Goal: Task Accomplishment & Management: Use online tool/utility

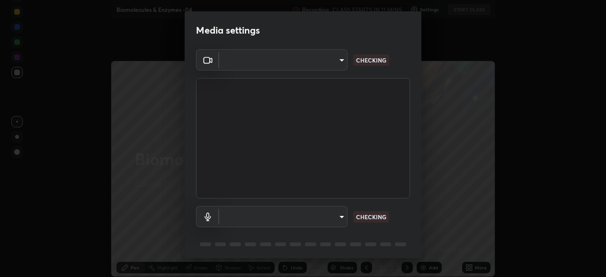
type input "17d2c207585f71db404e89a995004647405990faac99dbf05689083c50e95166"
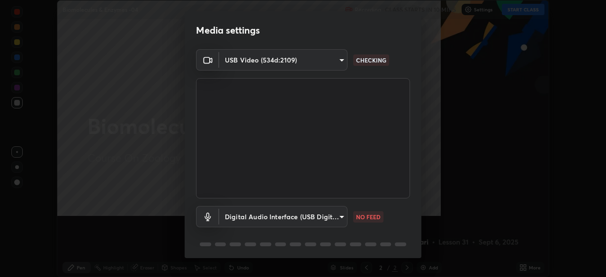
scroll to position [277, 606]
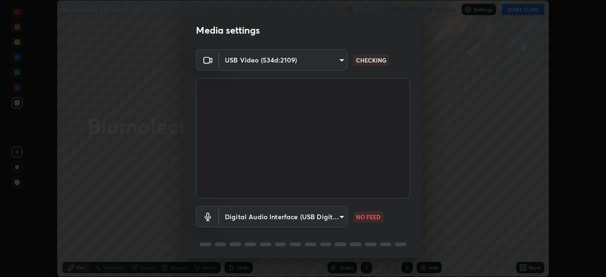
click at [332, 216] on body "Erase all Biomolecules & Enzymes -04 Recording CLASS STARTS IN 10 MINS Settings…" at bounding box center [303, 138] width 606 height 277
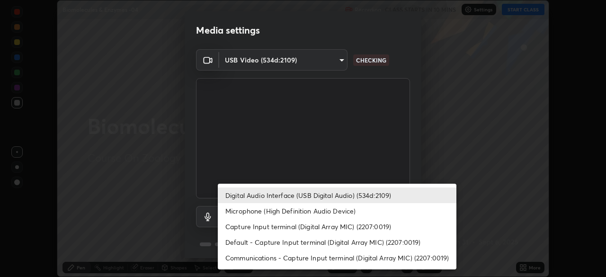
click at [313, 209] on li "Microphone (High Definition Audio Device)" at bounding box center [337, 211] width 239 height 16
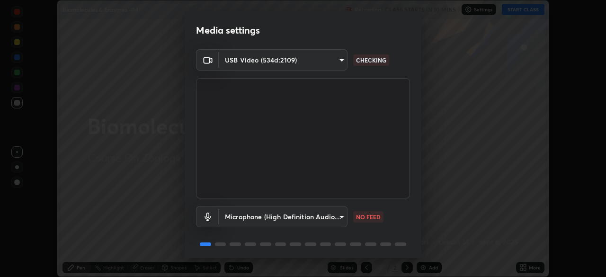
click at [296, 215] on body "Erase all Biomolecules & Enzymes -04 Recording CLASS STARTS IN 10 MINS Settings…" at bounding box center [303, 138] width 606 height 277
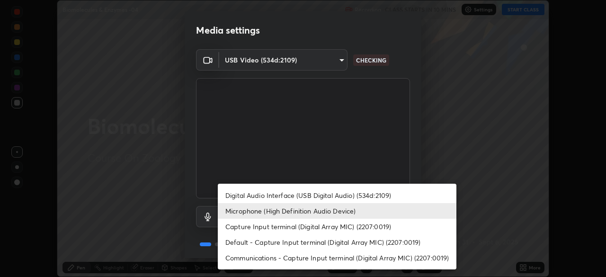
click at [293, 195] on li "Digital Audio Interface (USB Digital Audio) (534d:2109)" at bounding box center [337, 196] width 239 height 16
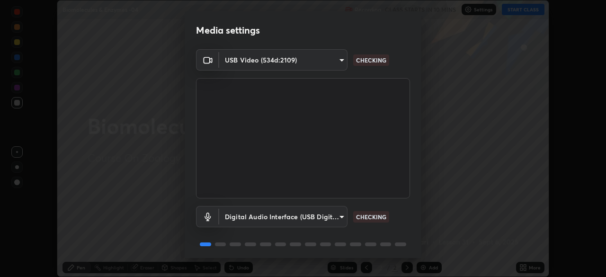
type input "f7001f36a804f2f88c905eccaea5bdfb6c2bbcb296da93879dc29a5e57e2bd49"
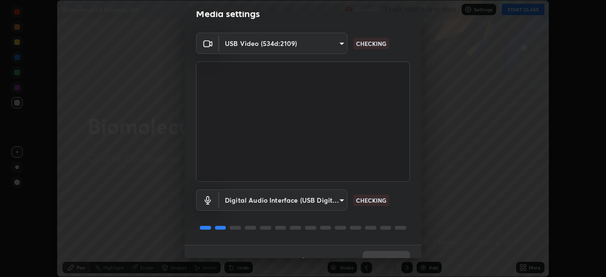
click at [386, 259] on div "Media settings USB Video (534d:2109) 17d2c207585f71db404e89a995004647405990faac…" at bounding box center [303, 138] width 606 height 277
click at [396, 257] on div "1 / 5 Next" at bounding box center [303, 260] width 237 height 30
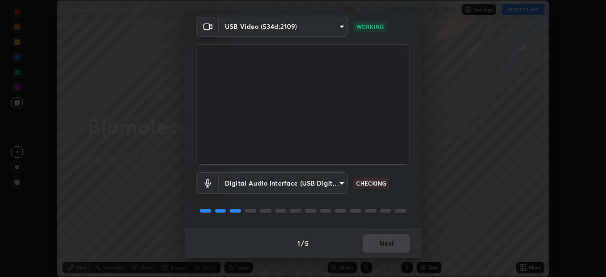
click at [386, 241] on div "1 / 5 Next" at bounding box center [303, 243] width 237 height 30
click at [396, 243] on div "1 / 5 Next" at bounding box center [303, 243] width 237 height 30
click at [402, 246] on div "1 / 5 Next" at bounding box center [303, 243] width 237 height 30
click at [383, 246] on button "Next" at bounding box center [386, 243] width 47 height 19
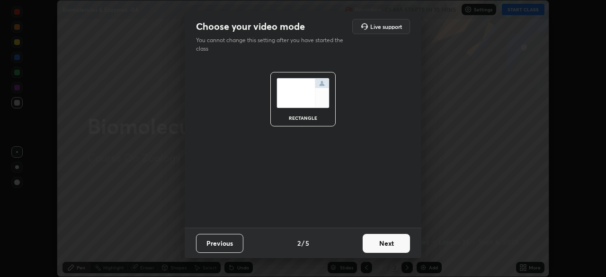
click at [386, 250] on button "Next" at bounding box center [386, 243] width 47 height 19
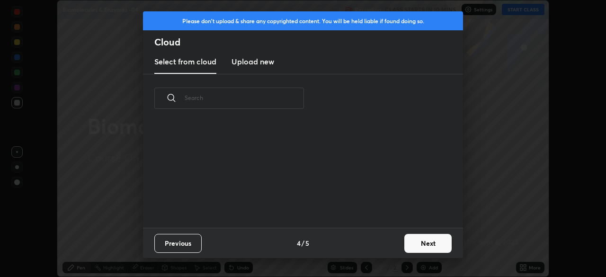
click at [406, 251] on button "Next" at bounding box center [428, 243] width 47 height 19
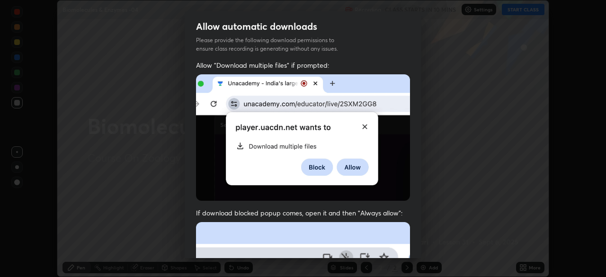
click at [408, 253] on div "Allow "Download multiple files" if prompted: If download blocked popup comes, o…" at bounding box center [303, 260] width 237 height 399
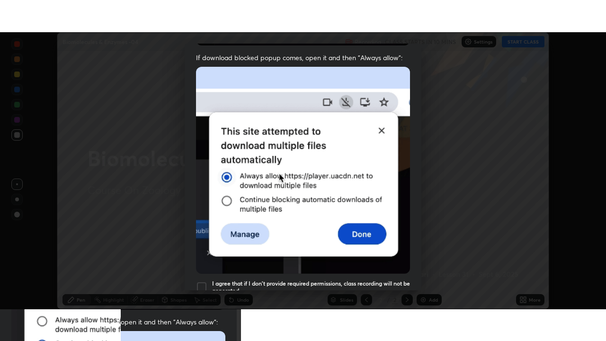
scroll to position [227, 0]
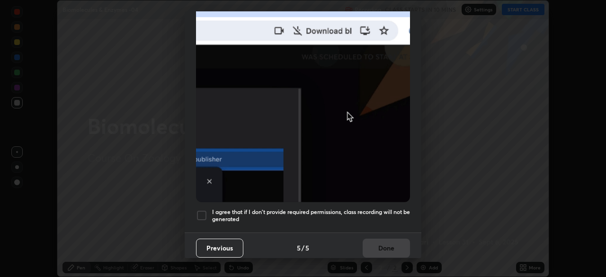
click at [203, 213] on div at bounding box center [201, 215] width 11 height 11
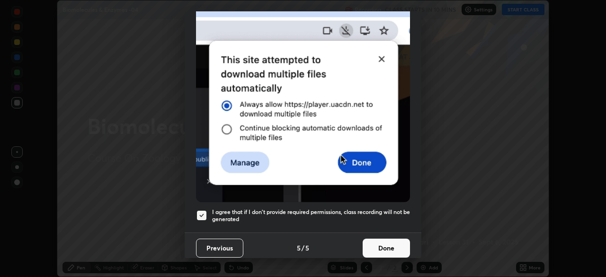
click at [368, 249] on button "Done" at bounding box center [386, 248] width 47 height 19
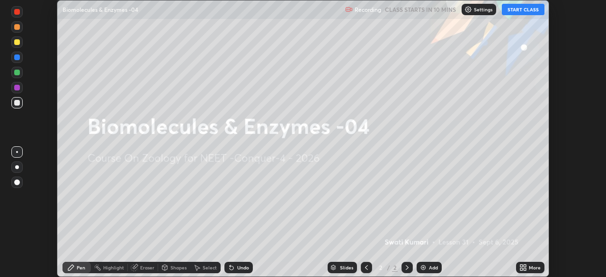
click at [522, 267] on icon at bounding box center [522, 266] width 2 height 2
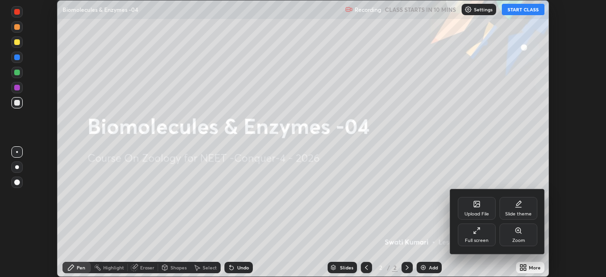
click at [471, 233] on div "Full screen" at bounding box center [477, 235] width 38 height 23
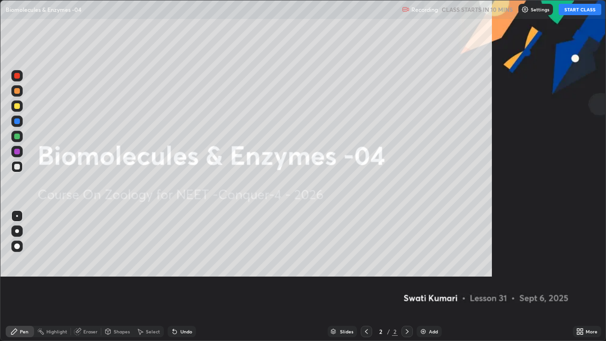
scroll to position [341, 606]
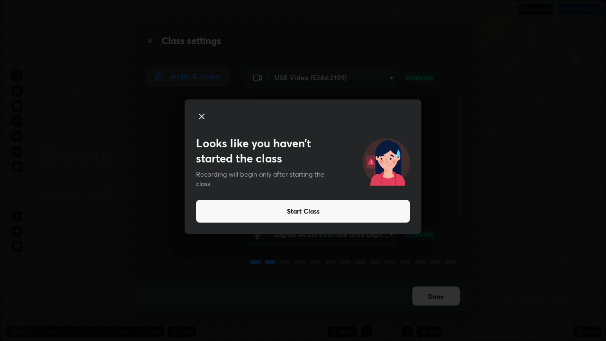
click at [378, 211] on button "Start Class" at bounding box center [303, 211] width 214 height 23
click at [375, 212] on button "Start Class" at bounding box center [303, 211] width 214 height 23
click at [375, 209] on button "Start Class" at bounding box center [303, 211] width 214 height 23
click at [374, 208] on button "Start Class" at bounding box center [303, 211] width 214 height 23
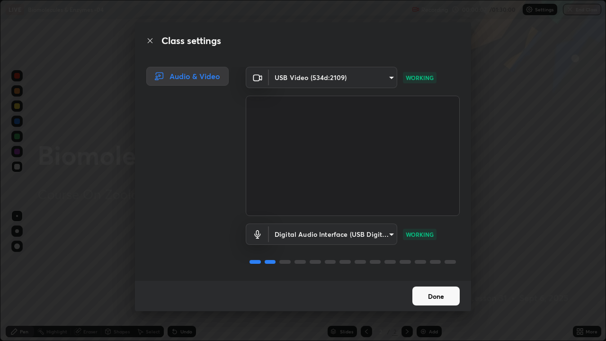
click at [430, 277] on button "Done" at bounding box center [436, 296] width 47 height 19
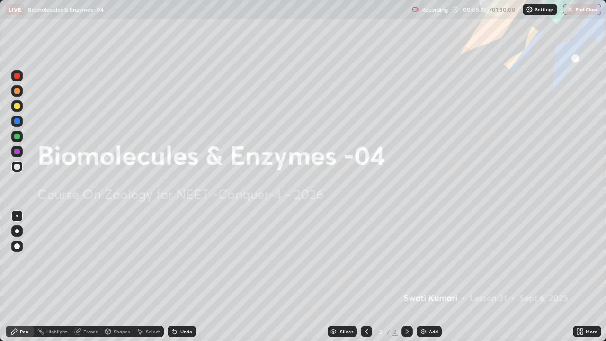
click at [426, 277] on img at bounding box center [424, 332] width 8 height 8
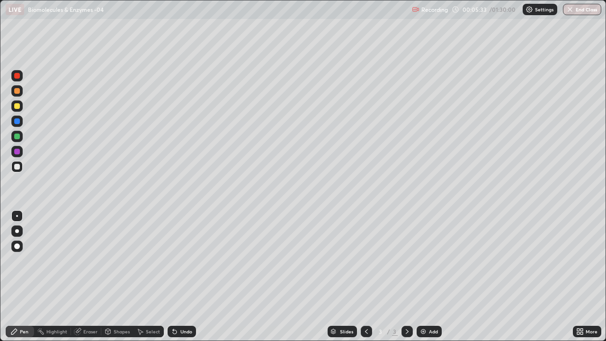
click at [17, 231] on div at bounding box center [17, 231] width 4 height 4
click at [16, 108] on div at bounding box center [17, 106] width 6 height 6
click at [18, 166] on div at bounding box center [17, 167] width 6 height 6
click at [27, 277] on div "Pen" at bounding box center [24, 331] width 9 height 5
click at [90, 277] on div "Eraser" at bounding box center [90, 331] width 14 height 5
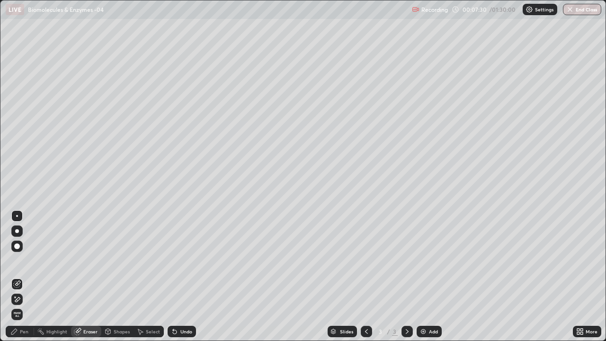
click at [26, 277] on div "Pen" at bounding box center [24, 331] width 9 height 5
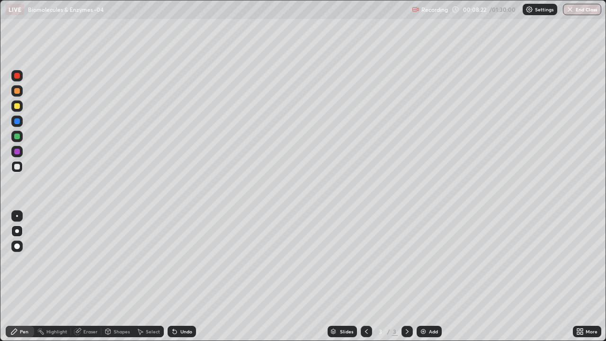
click at [83, 277] on div "Eraser" at bounding box center [90, 331] width 14 height 5
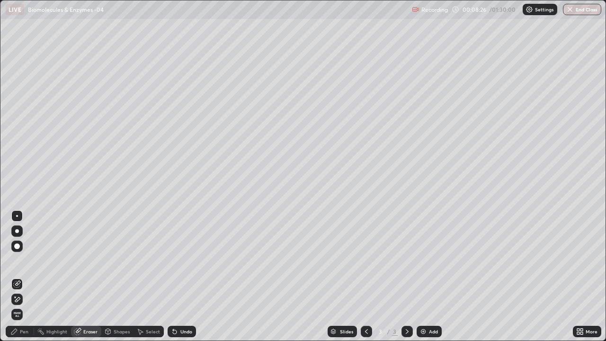
click at [24, 277] on div "Pen" at bounding box center [24, 331] width 9 height 5
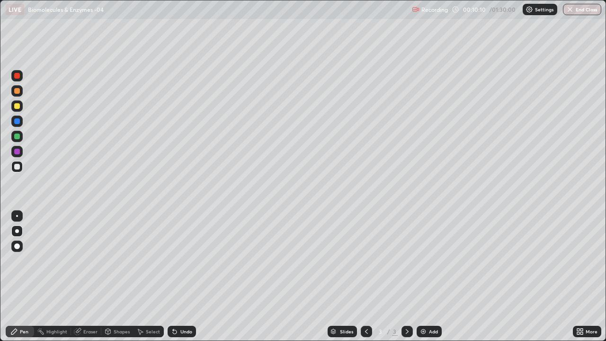
click at [18, 277] on div "Pen" at bounding box center [20, 331] width 28 height 11
click at [22, 277] on div "Pen" at bounding box center [24, 331] width 9 height 5
click at [42, 277] on rect at bounding box center [41, 332] width 5 height 5
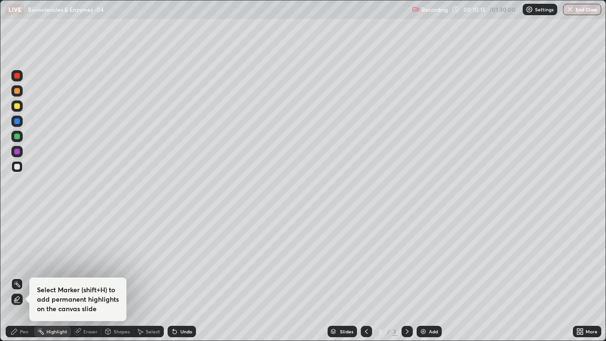
click at [16, 277] on icon at bounding box center [14, 332] width 8 height 8
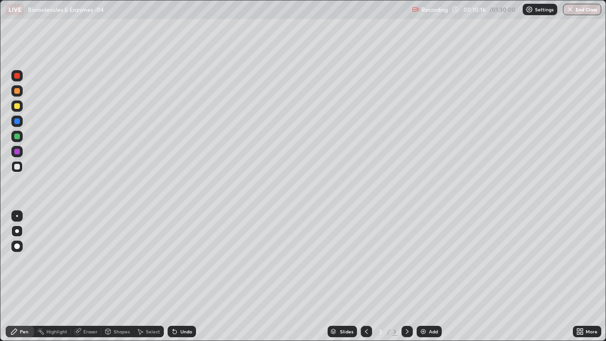
click at [14, 277] on div "Pen" at bounding box center [20, 331] width 28 height 11
click at [76, 277] on icon at bounding box center [78, 332] width 8 height 8
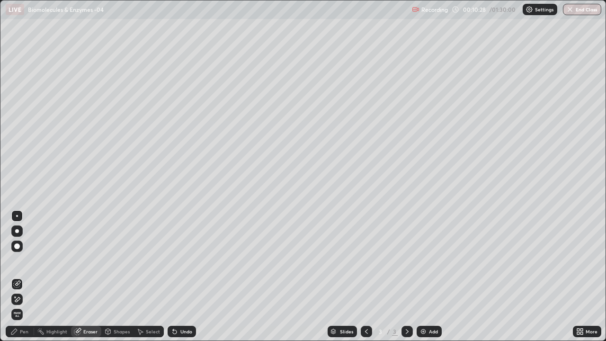
click at [78, 277] on icon at bounding box center [78, 330] width 5 height 5
click at [14, 277] on div "Pen" at bounding box center [20, 331] width 28 height 11
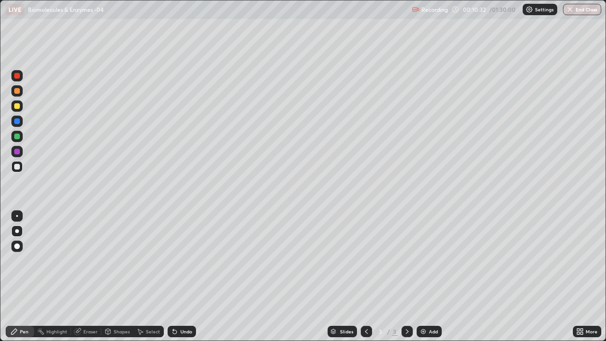
click at [17, 231] on div at bounding box center [17, 231] width 4 height 4
click at [81, 277] on div "Eraser" at bounding box center [86, 331] width 30 height 11
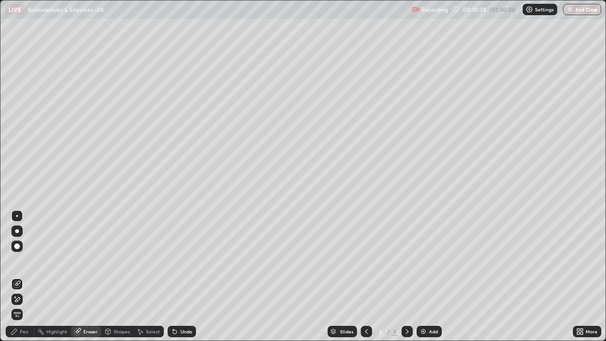
click at [78, 277] on icon at bounding box center [77, 332] width 6 height 6
click at [16, 246] on div at bounding box center [17, 246] width 6 height 6
click at [17, 245] on div at bounding box center [17, 246] width 6 height 6
click at [16, 244] on div at bounding box center [17, 246] width 6 height 6
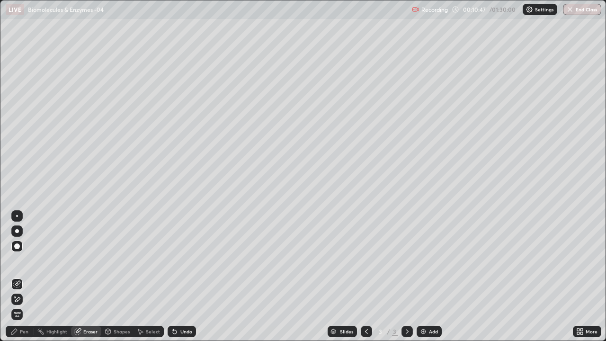
click at [18, 277] on icon at bounding box center [14, 332] width 8 height 8
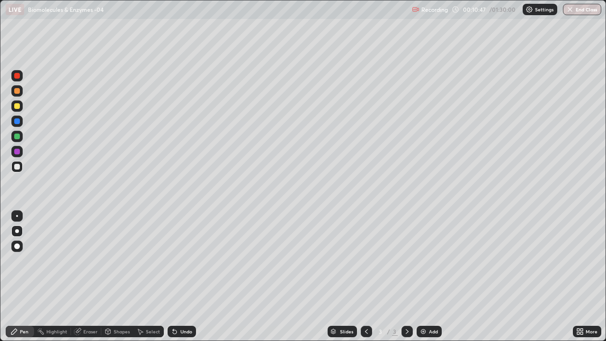
click at [16, 277] on icon at bounding box center [14, 332] width 6 height 6
click at [16, 229] on div at bounding box center [17, 231] width 4 height 4
click at [82, 277] on div "Eraser" at bounding box center [86, 331] width 30 height 11
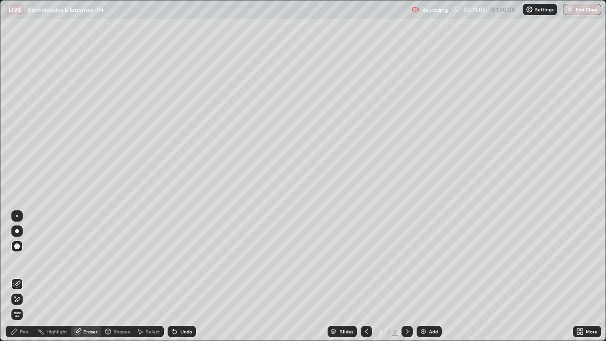
click at [17, 277] on icon at bounding box center [14, 332] width 8 height 8
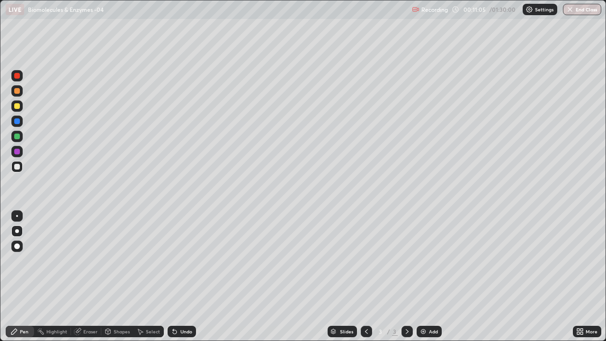
click at [18, 277] on icon at bounding box center [14, 332] width 8 height 8
click at [17, 231] on div at bounding box center [17, 231] width 4 height 4
click at [81, 277] on icon at bounding box center [78, 332] width 8 height 8
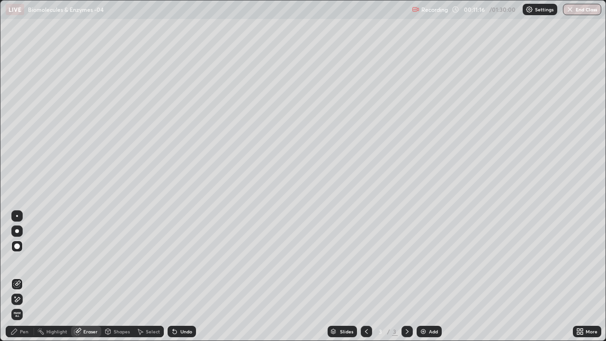
click at [82, 277] on div "Eraser" at bounding box center [86, 331] width 30 height 11
click at [18, 246] on div at bounding box center [17, 246] width 6 height 6
click at [17, 246] on div at bounding box center [17, 246] width 6 height 6
click at [16, 244] on div at bounding box center [17, 246] width 6 height 6
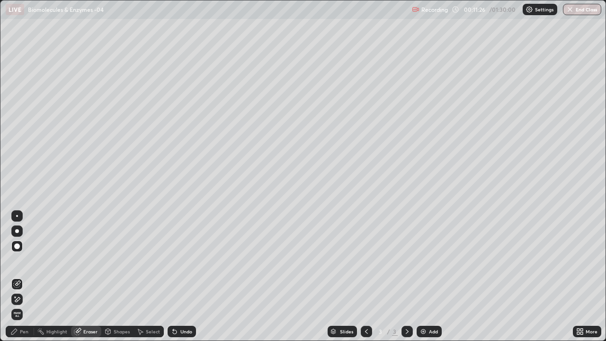
click at [19, 243] on div at bounding box center [16, 246] width 11 height 11
click at [19, 244] on div at bounding box center [16, 246] width 11 height 11
click at [15, 277] on div "Pen" at bounding box center [20, 331] width 28 height 11
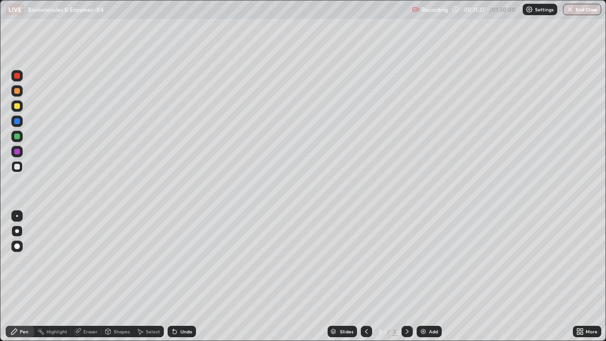
click at [15, 244] on div at bounding box center [16, 246] width 11 height 11
click at [77, 277] on icon at bounding box center [77, 332] width 6 height 6
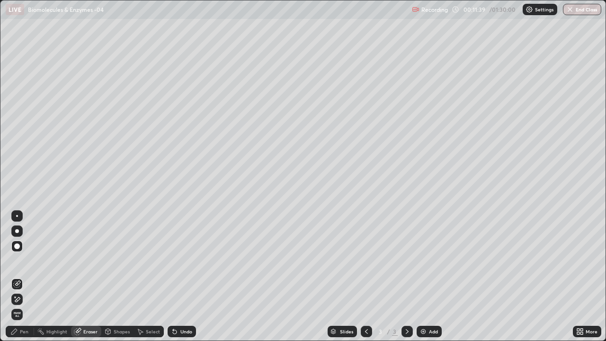
click at [13, 277] on icon at bounding box center [14, 332] width 6 height 6
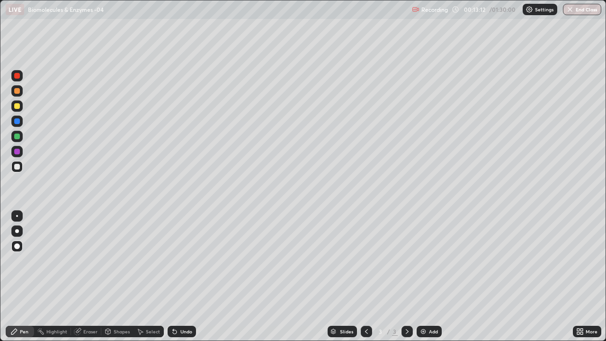
click at [158, 277] on div "Select" at bounding box center [149, 331] width 30 height 11
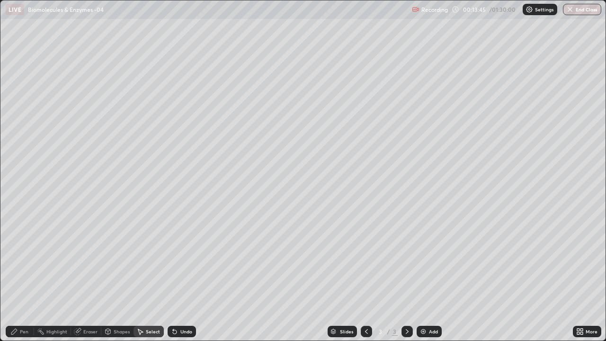
click at [169, 277] on div "Undo" at bounding box center [182, 331] width 28 height 11
click at [138, 277] on icon at bounding box center [140, 332] width 8 height 8
click at [173, 277] on div "0 ° Undo Copy Duplicate Duplicate to new slide Delete" at bounding box center [302, 170] width 605 height 340
click at [92, 277] on div "Eraser" at bounding box center [90, 331] width 14 height 5
click at [18, 277] on span "Erase all" at bounding box center [17, 315] width 10 height 6
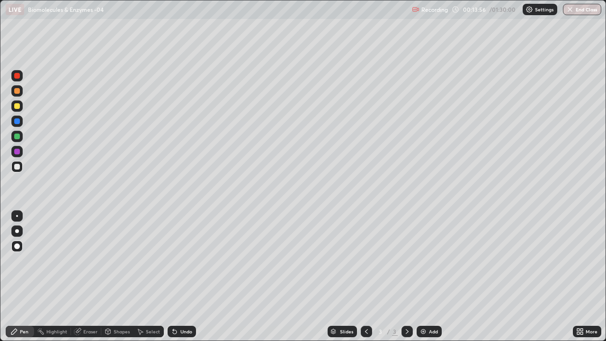
click at [24, 277] on div "Pen" at bounding box center [20, 331] width 28 height 11
click at [174, 277] on icon at bounding box center [175, 332] width 8 height 8
click at [173, 277] on icon at bounding box center [175, 332] width 4 height 4
click at [175, 277] on icon at bounding box center [175, 332] width 4 height 4
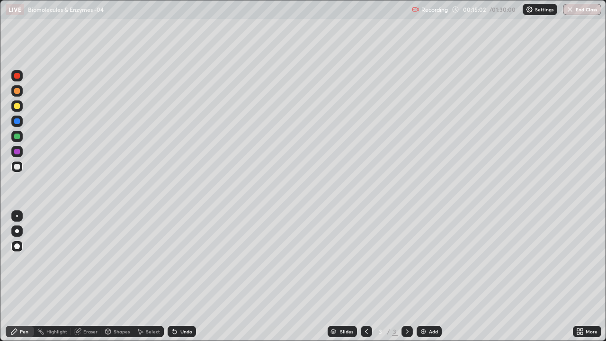
click at [175, 277] on icon at bounding box center [175, 332] width 4 height 4
click at [176, 277] on icon at bounding box center [175, 332] width 8 height 8
click at [178, 277] on div "Undo" at bounding box center [182, 331] width 28 height 11
click at [92, 277] on div "Eraser" at bounding box center [86, 331] width 30 height 11
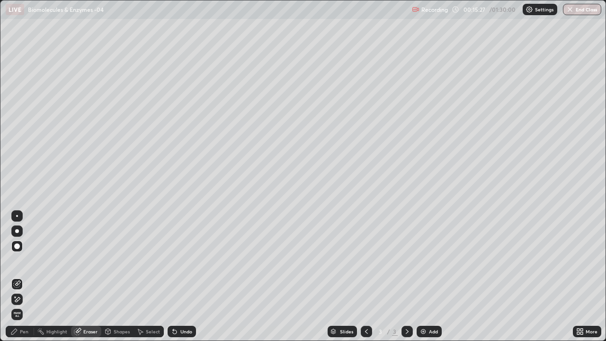
click at [23, 277] on div "Pen" at bounding box center [24, 331] width 9 height 5
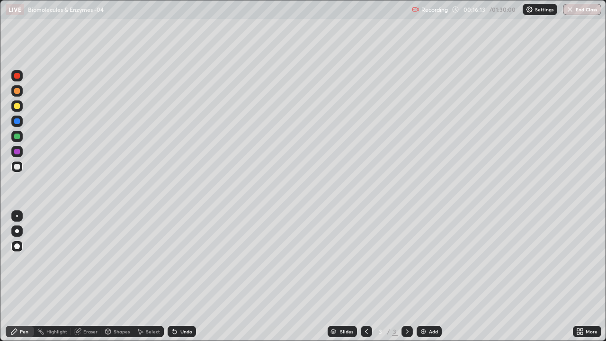
click at [177, 277] on icon at bounding box center [175, 332] width 8 height 8
click at [179, 277] on div "Undo" at bounding box center [182, 331] width 28 height 11
click at [84, 277] on div "Eraser" at bounding box center [86, 331] width 30 height 11
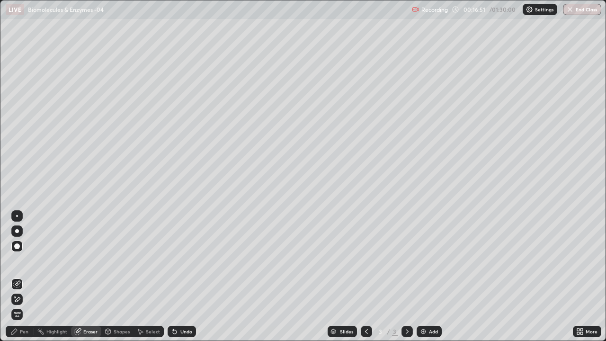
click at [26, 277] on div "Pen" at bounding box center [24, 331] width 9 height 5
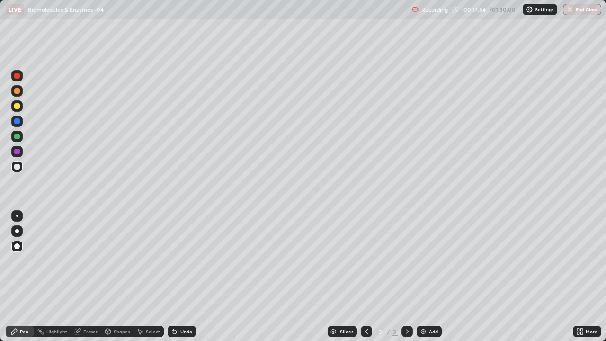
click at [16, 152] on div at bounding box center [17, 152] width 6 height 6
click at [25, 277] on div "Pen" at bounding box center [20, 331] width 28 height 11
click at [18, 167] on div at bounding box center [17, 167] width 6 height 6
click at [52, 277] on div "Highlight" at bounding box center [56, 331] width 21 height 5
click at [85, 277] on div "Eraser" at bounding box center [90, 331] width 14 height 5
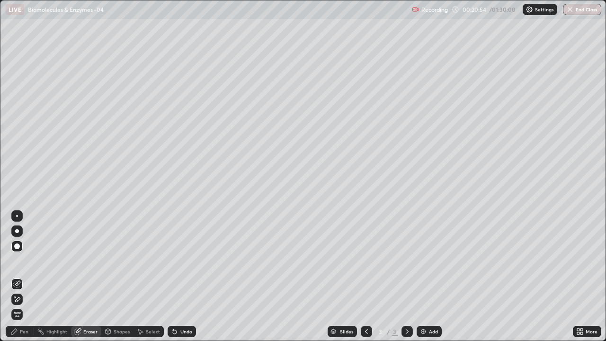
click at [83, 277] on div "Eraser" at bounding box center [90, 331] width 14 height 5
click at [28, 277] on div "Pen" at bounding box center [24, 331] width 9 height 5
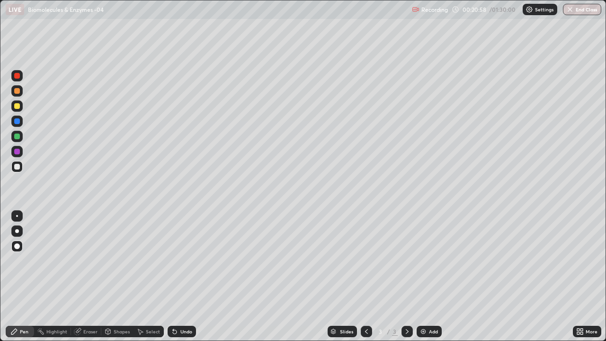
click at [16, 105] on div at bounding box center [17, 106] width 6 height 6
click at [77, 277] on icon at bounding box center [77, 332] width 6 height 6
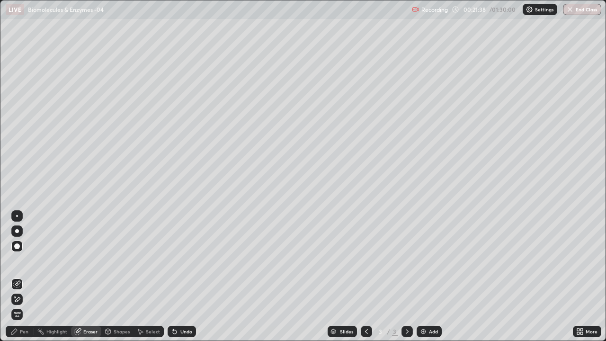
click at [15, 277] on div "Pen" at bounding box center [20, 331] width 28 height 11
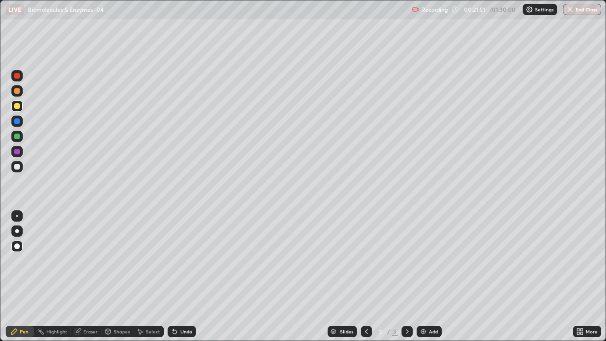
click at [16, 121] on div at bounding box center [17, 121] width 6 height 6
click at [17, 167] on div at bounding box center [17, 167] width 6 height 6
click at [89, 277] on div "Eraser" at bounding box center [90, 331] width 14 height 5
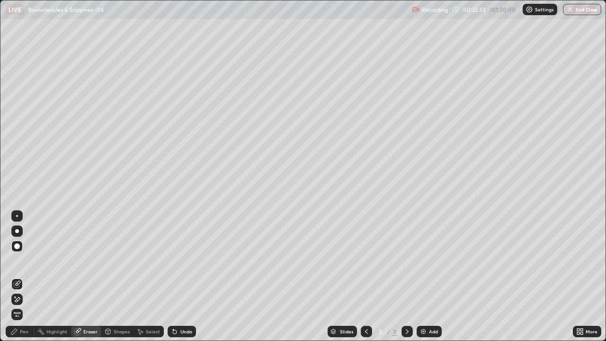
click at [17, 277] on span "Erase all" at bounding box center [17, 315] width 10 height 6
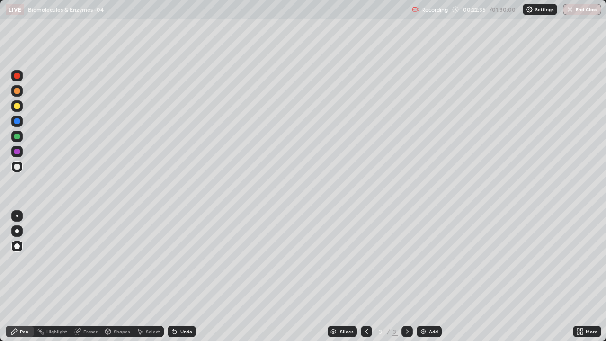
click at [21, 277] on div "Pen" at bounding box center [24, 331] width 9 height 5
click at [19, 277] on div "Pen" at bounding box center [20, 331] width 28 height 11
click at [17, 277] on icon at bounding box center [14, 332] width 8 height 8
click at [83, 277] on div "Eraser" at bounding box center [90, 331] width 14 height 5
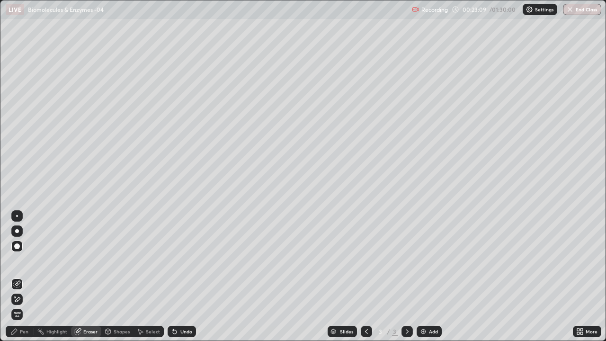
click at [18, 277] on div "Pen" at bounding box center [20, 331] width 28 height 11
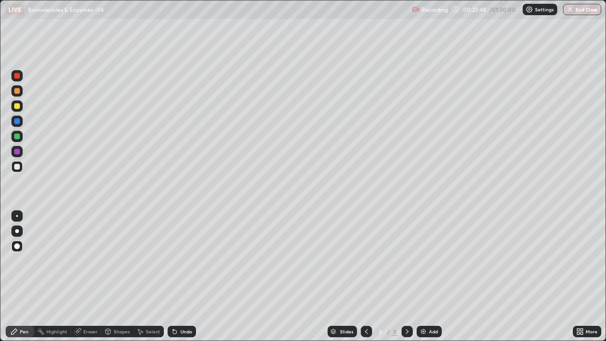
click at [17, 155] on div at bounding box center [16, 151] width 11 height 11
click at [85, 277] on div "Eraser" at bounding box center [90, 331] width 14 height 5
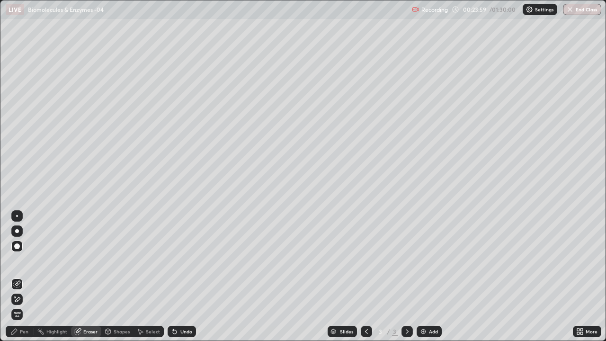
click at [17, 277] on span "Erase all" at bounding box center [17, 315] width 10 height 6
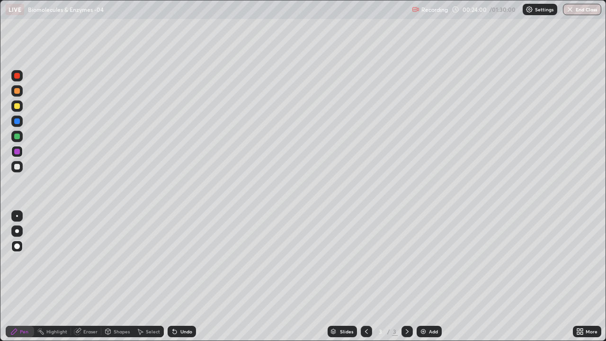
click at [17, 231] on div at bounding box center [17, 231] width 4 height 4
click at [16, 164] on div at bounding box center [17, 167] width 6 height 6
click at [85, 277] on div "Eraser" at bounding box center [90, 331] width 14 height 5
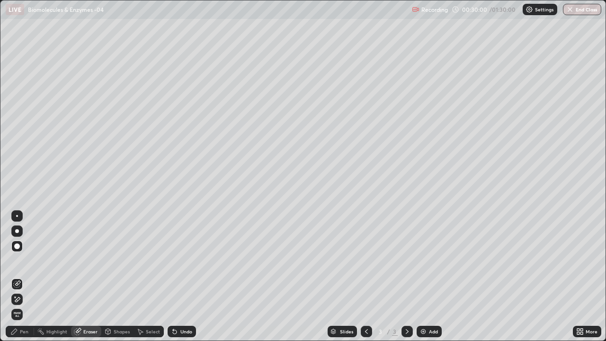
click at [18, 277] on div "Pen" at bounding box center [20, 331] width 28 height 11
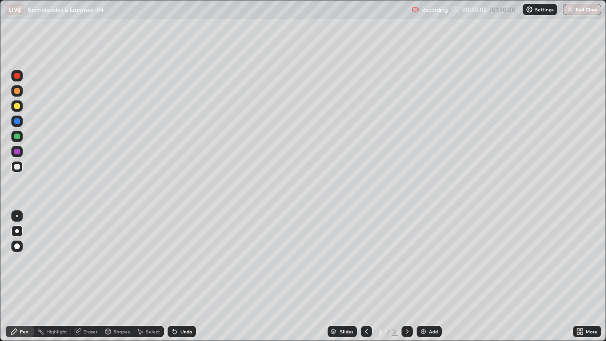
click at [16, 135] on div at bounding box center [17, 137] width 6 height 6
click at [17, 250] on div at bounding box center [16, 246] width 11 height 11
click at [183, 277] on div "Undo" at bounding box center [186, 331] width 12 height 5
click at [180, 277] on div "Undo" at bounding box center [186, 331] width 12 height 5
click at [17, 167] on div at bounding box center [17, 167] width 6 height 6
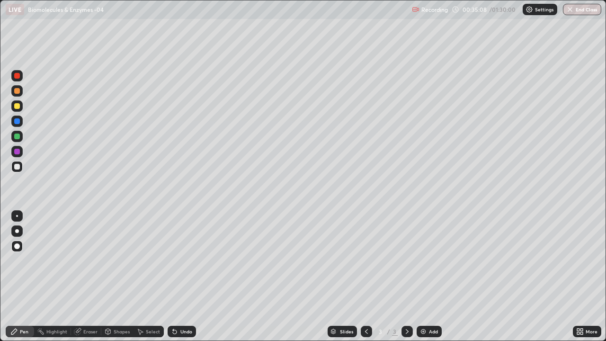
click at [15, 246] on div at bounding box center [17, 246] width 6 height 6
click at [18, 106] on div at bounding box center [17, 106] width 6 height 6
click at [424, 277] on img at bounding box center [424, 332] width 8 height 8
click at [18, 246] on div at bounding box center [17, 246] width 6 height 6
click at [180, 277] on div "Undo" at bounding box center [186, 331] width 12 height 5
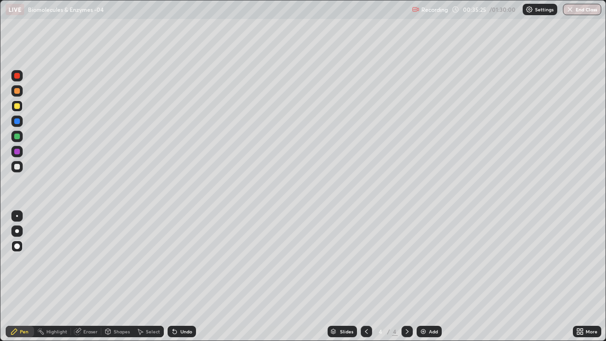
click at [181, 277] on div "Undo" at bounding box center [186, 331] width 12 height 5
click at [180, 277] on div "Undo" at bounding box center [186, 331] width 12 height 5
click at [181, 277] on div "Undo" at bounding box center [186, 331] width 12 height 5
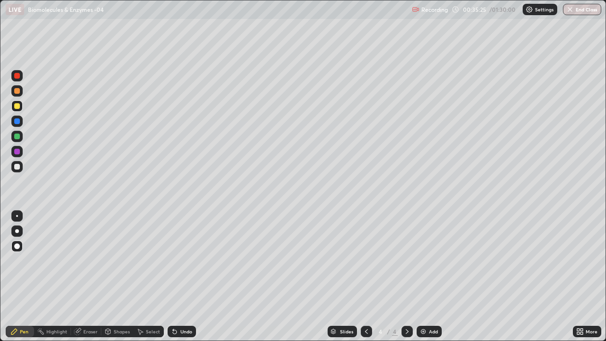
click at [179, 277] on div "Undo" at bounding box center [182, 331] width 28 height 11
click at [182, 277] on div "Undo" at bounding box center [186, 331] width 12 height 5
click at [27, 277] on div "Pen" at bounding box center [20, 331] width 28 height 11
click at [86, 277] on div "Eraser" at bounding box center [90, 331] width 14 height 5
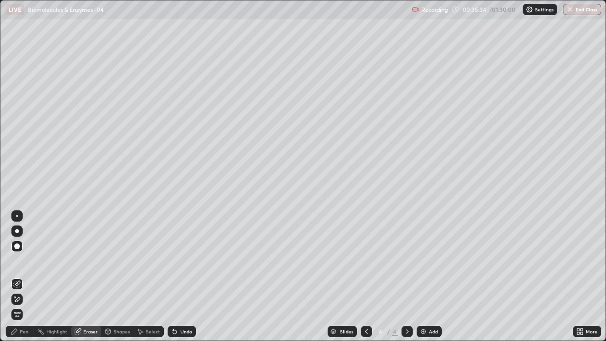
click at [21, 277] on div "Pen" at bounding box center [20, 331] width 28 height 11
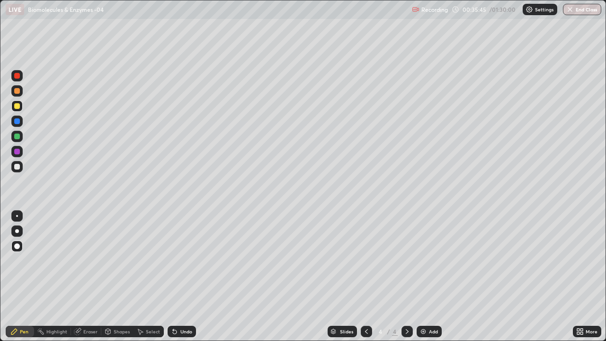
click at [18, 277] on icon at bounding box center [14, 332] width 8 height 8
click at [15, 107] on div at bounding box center [17, 106] width 6 height 6
click at [121, 277] on div "Shapes" at bounding box center [122, 331] width 16 height 5
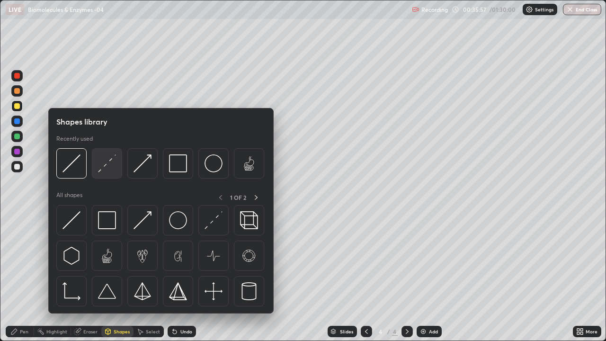
click at [106, 166] on img at bounding box center [107, 163] width 18 height 18
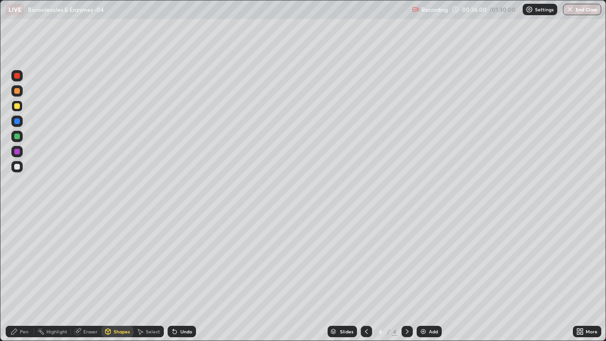
click at [24, 277] on div "Pen" at bounding box center [24, 331] width 9 height 5
click at [18, 168] on div at bounding box center [17, 167] width 6 height 6
click at [14, 167] on div at bounding box center [17, 167] width 6 height 6
click at [17, 122] on div at bounding box center [17, 121] width 6 height 6
click at [17, 231] on div at bounding box center [17, 231] width 4 height 4
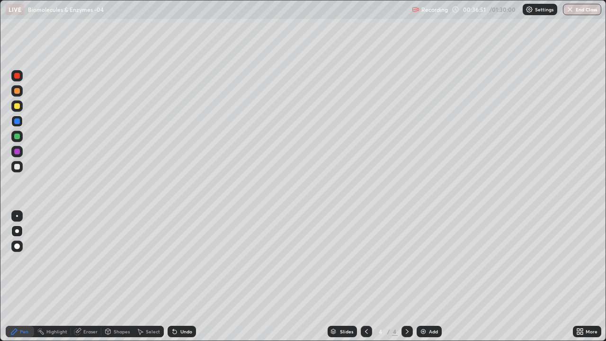
click at [17, 141] on div at bounding box center [16, 136] width 11 height 11
click at [18, 167] on div at bounding box center [17, 167] width 6 height 6
click at [15, 108] on div at bounding box center [17, 106] width 6 height 6
click at [17, 91] on div at bounding box center [17, 91] width 6 height 6
click at [177, 277] on div "Undo" at bounding box center [182, 331] width 28 height 11
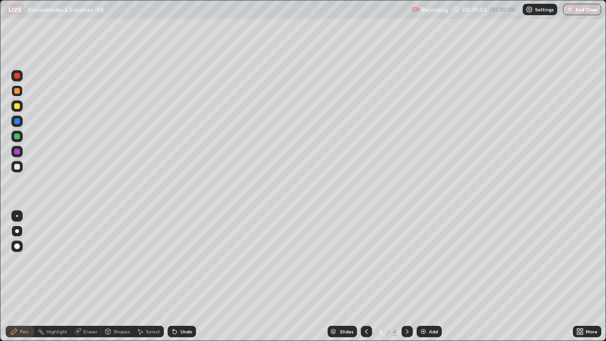
click at [178, 277] on div "Undo" at bounding box center [182, 331] width 28 height 11
click at [18, 106] on div at bounding box center [17, 106] width 6 height 6
click at [179, 277] on div "Undo" at bounding box center [182, 331] width 28 height 11
click at [77, 277] on icon at bounding box center [77, 332] width 6 height 6
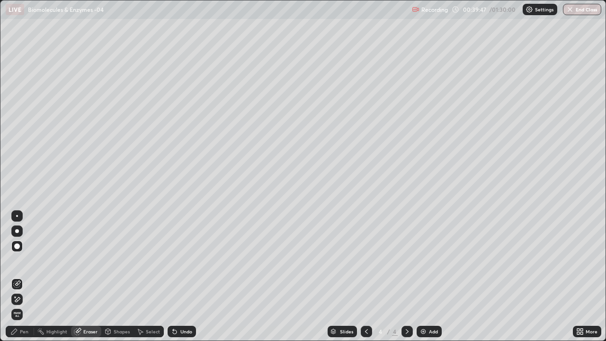
click at [31, 277] on div "Pen" at bounding box center [20, 331] width 28 height 11
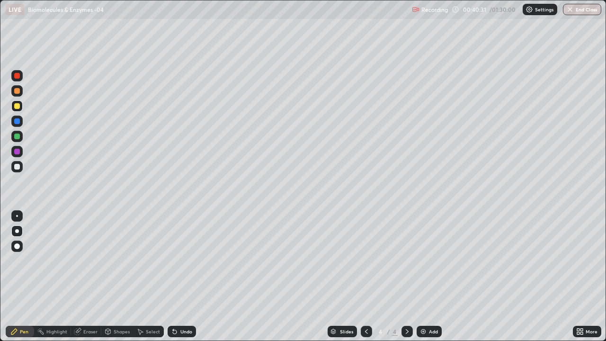
click at [114, 277] on div "Shapes" at bounding box center [122, 331] width 16 height 5
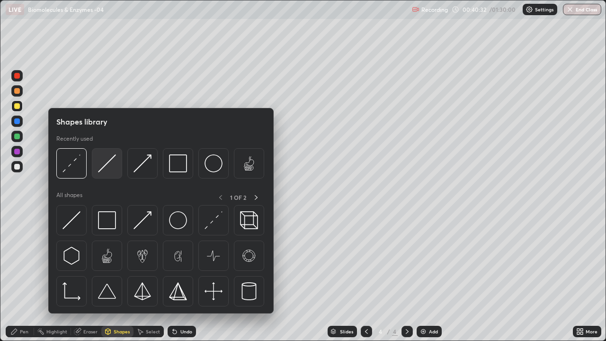
click at [107, 173] on div at bounding box center [107, 163] width 30 height 30
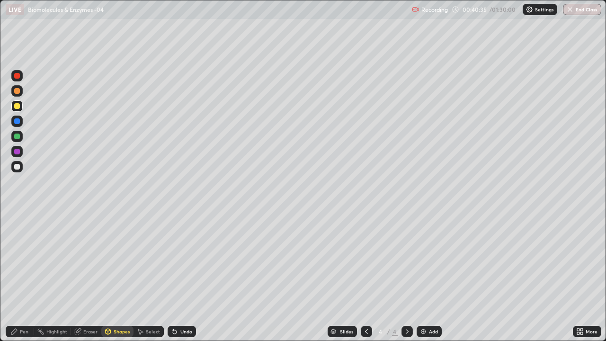
click at [26, 277] on div "Pen" at bounding box center [20, 331] width 28 height 11
click at [15, 152] on div at bounding box center [17, 152] width 6 height 6
click at [17, 167] on div at bounding box center [17, 167] width 6 height 6
click at [17, 137] on div at bounding box center [17, 137] width 6 height 6
click at [18, 120] on div at bounding box center [17, 121] width 6 height 6
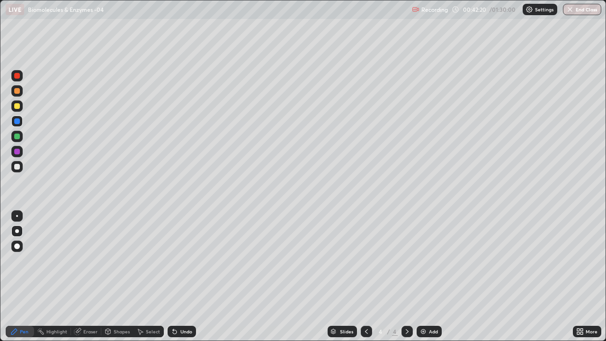
click at [17, 249] on div at bounding box center [17, 246] width 6 height 6
click at [424, 277] on img at bounding box center [424, 332] width 8 height 8
click at [177, 277] on div "Undo" at bounding box center [182, 331] width 28 height 11
click at [114, 277] on div "Shapes" at bounding box center [122, 331] width 16 height 5
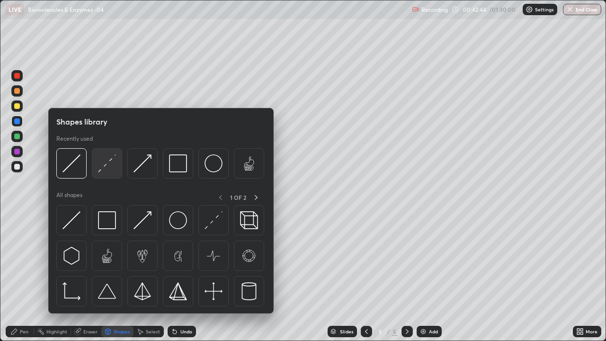
click at [107, 171] on img at bounding box center [107, 163] width 18 height 18
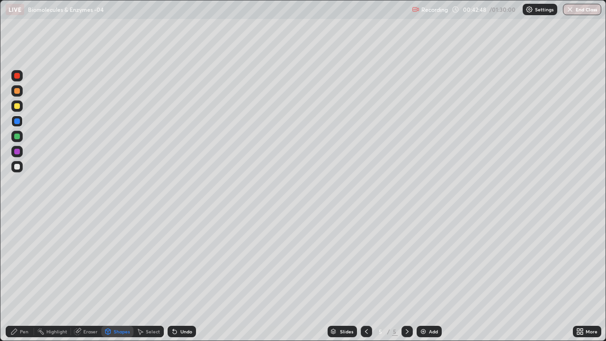
click at [17, 137] on div at bounding box center [17, 137] width 6 height 6
click at [21, 277] on div "Pen" at bounding box center [24, 331] width 9 height 5
click at [17, 231] on div at bounding box center [17, 231] width 4 height 4
click at [18, 168] on div at bounding box center [17, 167] width 6 height 6
click at [180, 277] on div "Undo" at bounding box center [186, 331] width 12 height 5
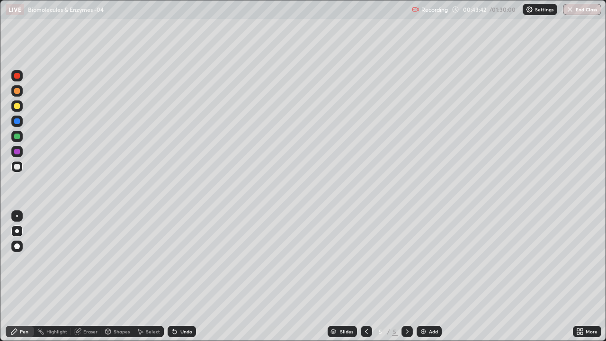
click at [181, 277] on div "Undo" at bounding box center [186, 331] width 12 height 5
click at [174, 277] on icon at bounding box center [175, 332] width 4 height 4
click at [178, 277] on div "Undo" at bounding box center [182, 331] width 28 height 11
click at [180, 277] on div "Undo" at bounding box center [186, 331] width 12 height 5
click at [179, 277] on div "Undo" at bounding box center [182, 331] width 28 height 11
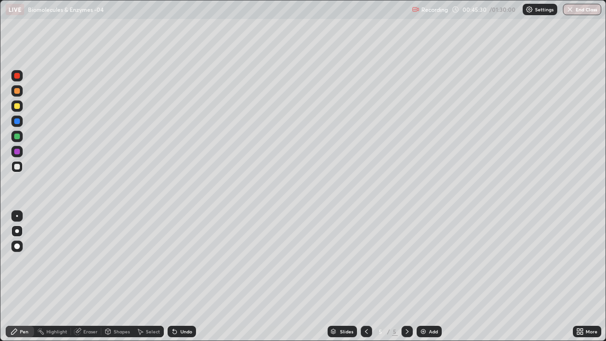
click at [16, 152] on div at bounding box center [17, 152] width 6 height 6
click at [173, 277] on icon at bounding box center [175, 332] width 4 height 4
click at [182, 277] on div "Undo" at bounding box center [186, 331] width 12 height 5
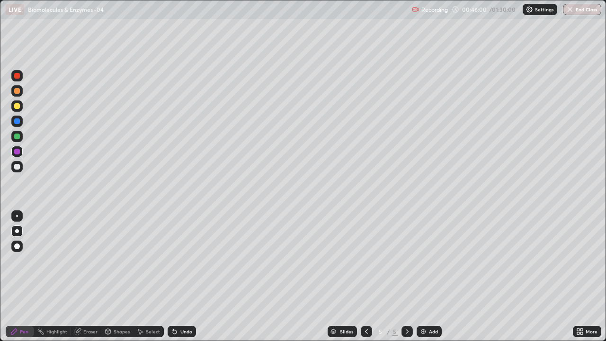
click at [177, 277] on icon at bounding box center [175, 332] width 8 height 8
click at [181, 277] on div "Undo" at bounding box center [182, 331] width 28 height 11
click at [85, 277] on div "Eraser" at bounding box center [90, 331] width 14 height 5
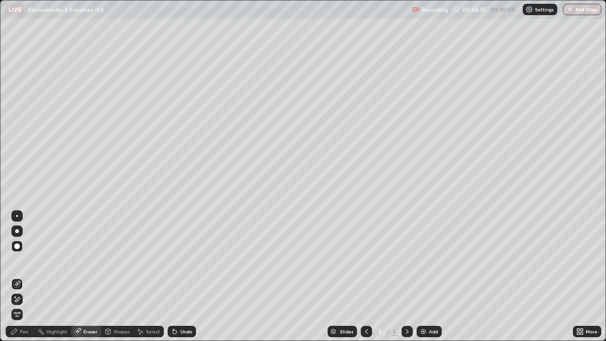
click at [188, 277] on div "Undo" at bounding box center [186, 331] width 12 height 5
click at [21, 277] on div "Pen" at bounding box center [24, 331] width 9 height 5
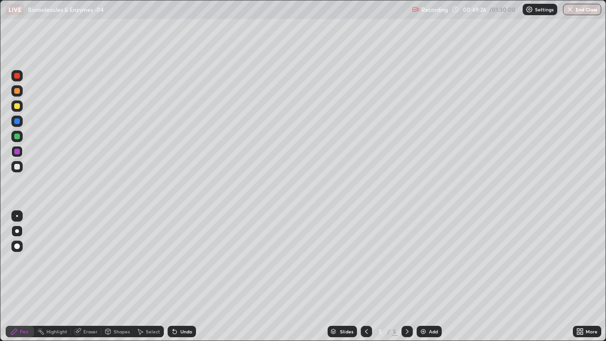
click at [54, 277] on div "Highlight" at bounding box center [56, 331] width 21 height 5
click at [82, 277] on div "Eraser" at bounding box center [86, 331] width 30 height 11
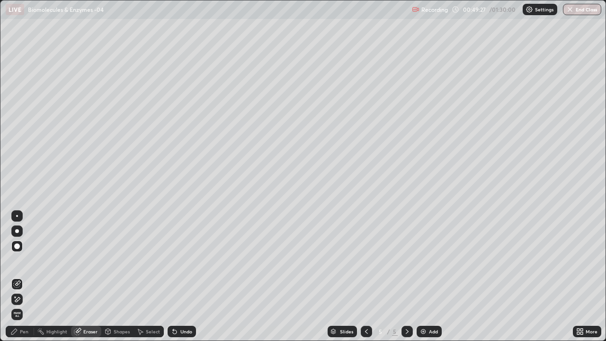
click at [29, 277] on div "Pen" at bounding box center [20, 331] width 28 height 11
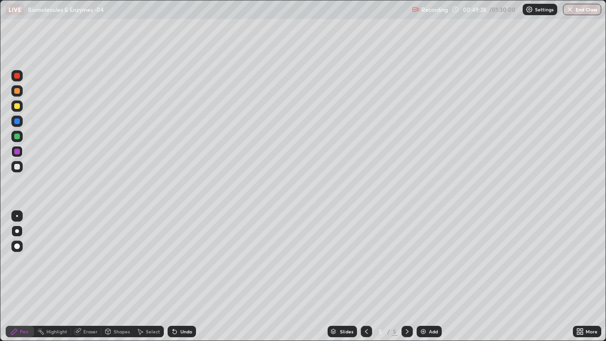
click at [16, 246] on div at bounding box center [17, 246] width 6 height 6
click at [17, 167] on div at bounding box center [17, 167] width 6 height 6
click at [114, 277] on div "Shapes" at bounding box center [122, 331] width 16 height 5
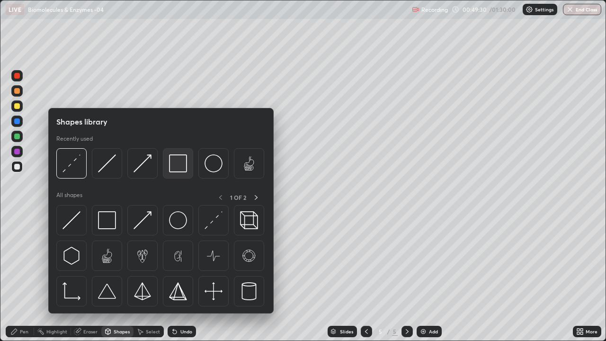
click at [173, 168] on img at bounding box center [178, 163] width 18 height 18
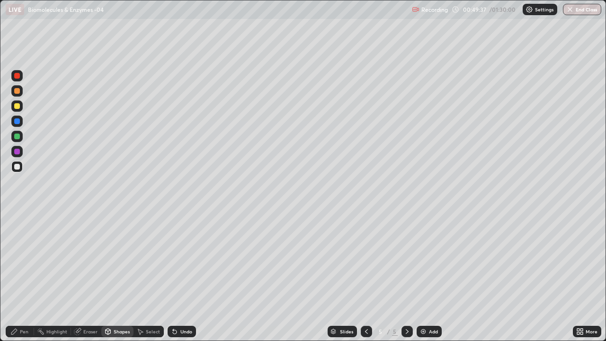
click at [18, 277] on icon at bounding box center [14, 332] width 8 height 8
click at [17, 137] on div at bounding box center [17, 137] width 6 height 6
click at [426, 277] on div "Add" at bounding box center [429, 331] width 25 height 11
click at [16, 247] on div at bounding box center [17, 246] width 6 height 6
click at [19, 95] on div at bounding box center [16, 90] width 11 height 11
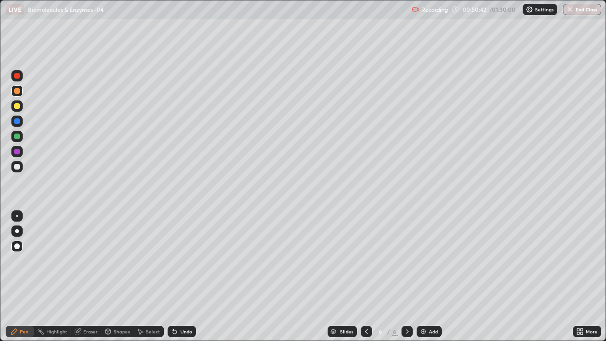
click at [181, 277] on div "Undo" at bounding box center [182, 331] width 28 height 11
click at [182, 277] on div "Undo" at bounding box center [182, 331] width 28 height 11
click at [177, 277] on icon at bounding box center [175, 332] width 8 height 8
click at [118, 277] on div "Shapes" at bounding box center [117, 331] width 32 height 11
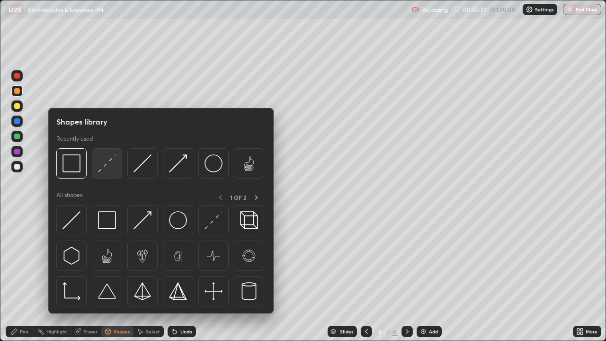
click at [108, 170] on img at bounding box center [107, 163] width 18 height 18
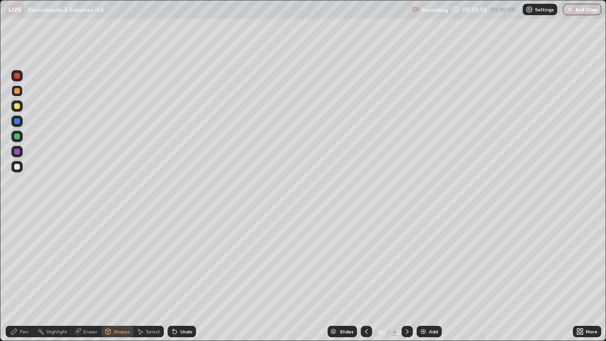
click at [26, 277] on div "Pen" at bounding box center [20, 331] width 28 height 11
click at [18, 171] on div at bounding box center [16, 166] width 11 height 11
click at [17, 231] on div at bounding box center [17, 231] width 4 height 4
click at [183, 277] on div "Undo" at bounding box center [186, 331] width 12 height 5
click at [182, 277] on div "Undo" at bounding box center [186, 331] width 12 height 5
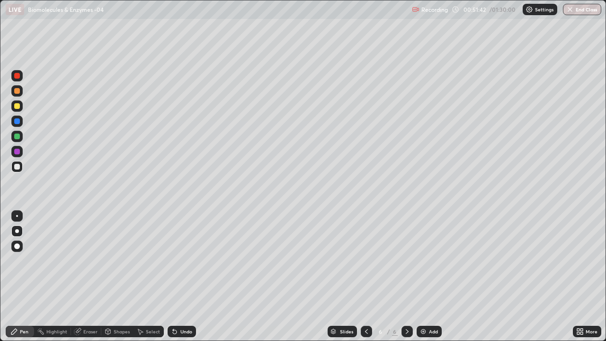
click at [16, 108] on div at bounding box center [17, 106] width 6 height 6
click at [18, 168] on div at bounding box center [17, 167] width 6 height 6
click at [85, 277] on div "Eraser" at bounding box center [86, 331] width 30 height 11
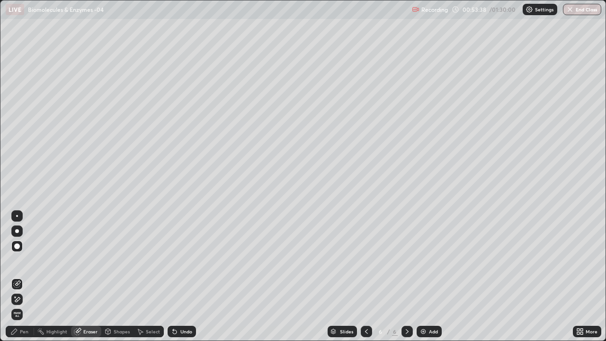
click at [24, 277] on div "Pen" at bounding box center [24, 331] width 9 height 5
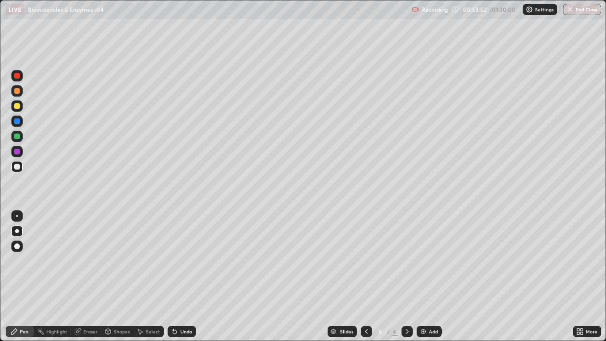
click at [19, 122] on div at bounding box center [17, 121] width 6 height 6
click at [181, 277] on div "Undo" at bounding box center [182, 331] width 28 height 11
click at [13, 94] on div at bounding box center [16, 90] width 11 height 11
click at [21, 230] on div at bounding box center [16, 230] width 11 height 11
click at [429, 277] on div "Add" at bounding box center [433, 331] width 9 height 5
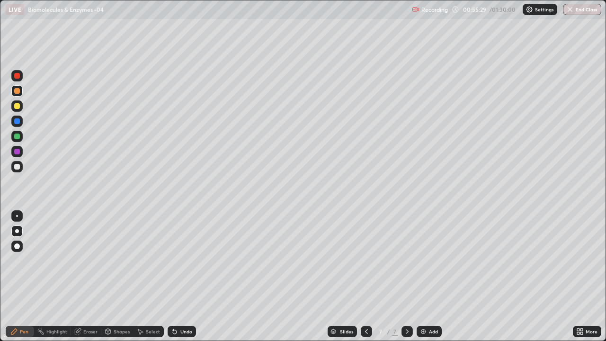
click at [123, 277] on div "Shapes" at bounding box center [122, 331] width 16 height 5
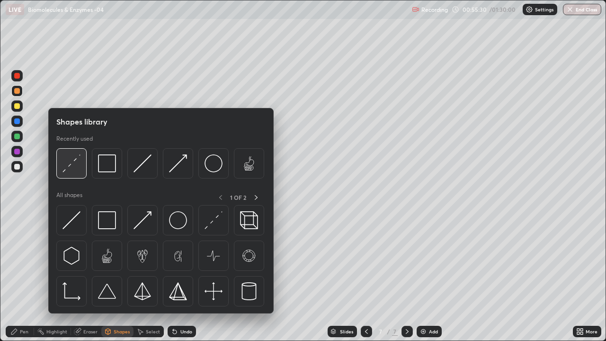
click at [74, 167] on img at bounding box center [72, 163] width 18 height 18
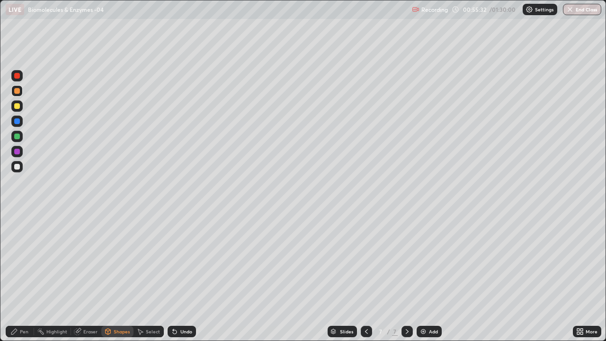
click at [24, 277] on div "Pen" at bounding box center [24, 331] width 9 height 5
click at [16, 168] on div at bounding box center [17, 167] width 6 height 6
click at [188, 277] on div "Undo" at bounding box center [182, 331] width 28 height 11
click at [185, 277] on div "Undo" at bounding box center [182, 331] width 28 height 11
click at [184, 277] on div "Undo" at bounding box center [182, 331] width 28 height 11
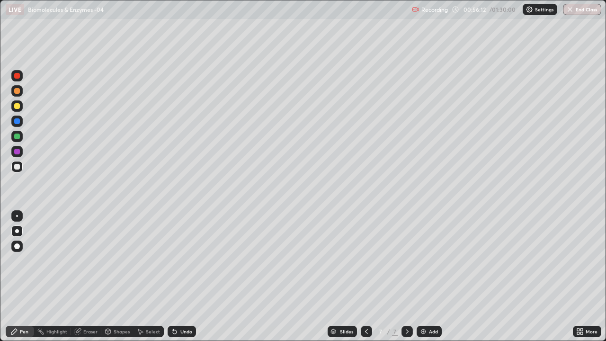
click at [17, 106] on div at bounding box center [17, 106] width 6 height 6
click at [180, 277] on div "Undo" at bounding box center [186, 331] width 12 height 5
click at [16, 156] on div at bounding box center [16, 151] width 11 height 11
click at [15, 250] on div at bounding box center [16, 246] width 11 height 11
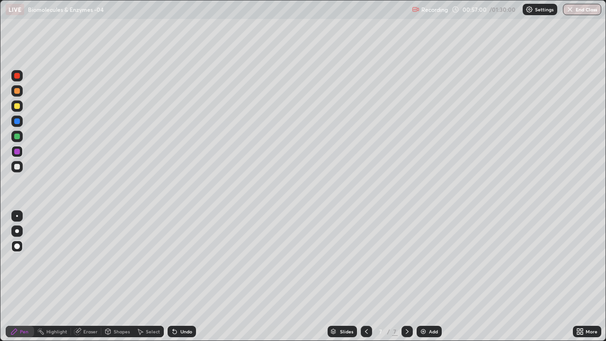
click at [15, 167] on div at bounding box center [17, 167] width 6 height 6
click at [18, 232] on div at bounding box center [17, 231] width 4 height 4
click at [17, 137] on div at bounding box center [17, 137] width 6 height 6
click at [17, 165] on div at bounding box center [17, 167] width 6 height 6
click at [18, 123] on div at bounding box center [17, 121] width 6 height 6
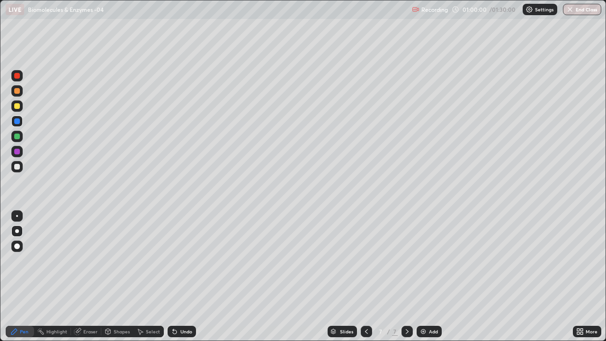
click at [17, 77] on div at bounding box center [17, 76] width 6 height 6
click at [15, 105] on div at bounding box center [17, 106] width 6 height 6
click at [271, 277] on div "Slides 7 / 7 Add" at bounding box center [384, 331] width 377 height 19
click at [350, 277] on div "Slides" at bounding box center [342, 331] width 29 height 11
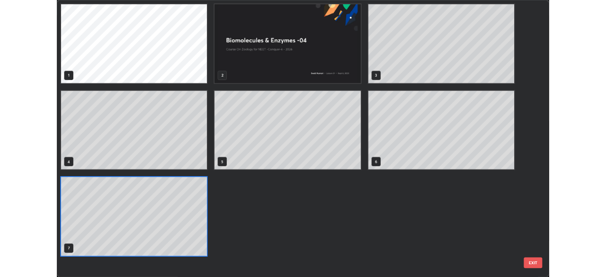
scroll to position [337, 601]
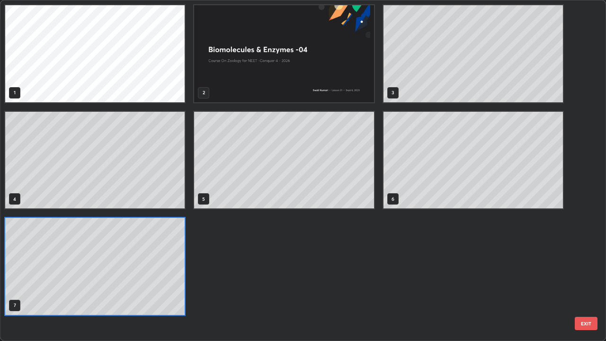
click at [350, 277] on div "1 2 3 4 5 6 7" at bounding box center [283, 159] width 567 height 319
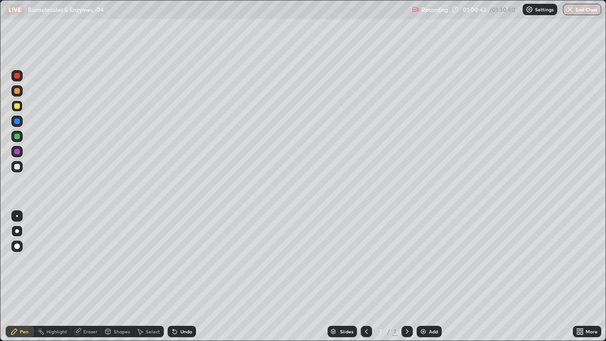
click at [16, 167] on div at bounding box center [17, 167] width 6 height 6
click at [15, 151] on div at bounding box center [17, 152] width 6 height 6
click at [17, 137] on div at bounding box center [17, 137] width 6 height 6
click at [430, 277] on div "Add" at bounding box center [433, 331] width 9 height 5
click at [16, 91] on div at bounding box center [17, 91] width 6 height 6
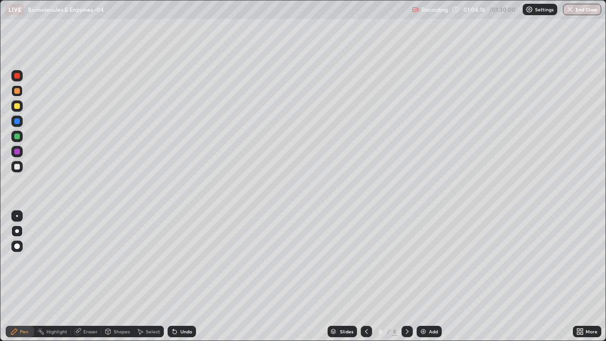
click at [15, 171] on div at bounding box center [16, 166] width 11 height 11
click at [18, 246] on div at bounding box center [17, 246] width 6 height 6
click at [17, 91] on div at bounding box center [17, 91] width 6 height 6
click at [117, 277] on div "Shapes" at bounding box center [117, 331] width 32 height 11
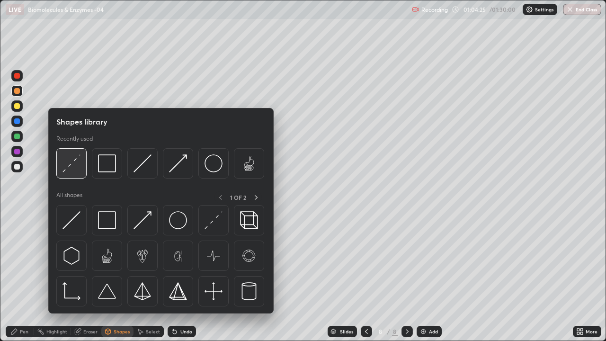
click at [77, 168] on img at bounding box center [72, 163] width 18 height 18
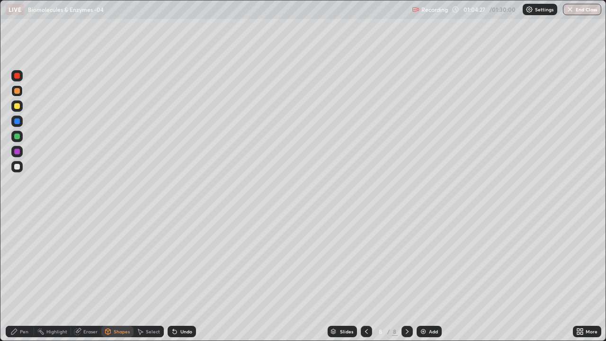
click at [12, 277] on icon at bounding box center [14, 332] width 8 height 8
click at [17, 231] on div at bounding box center [17, 231] width 4 height 4
click at [21, 165] on div at bounding box center [16, 166] width 11 height 11
click at [182, 277] on div "Undo" at bounding box center [186, 331] width 12 height 5
click at [180, 277] on div "Undo" at bounding box center [182, 331] width 28 height 11
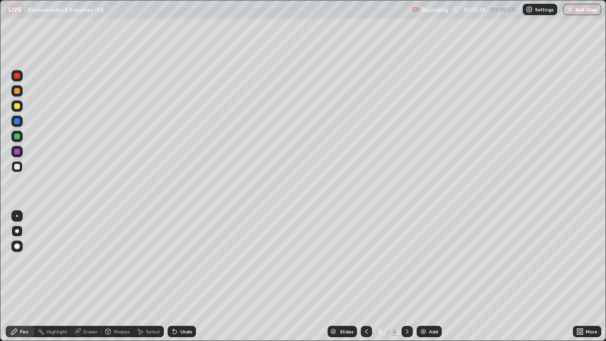
click at [365, 277] on icon at bounding box center [367, 332] width 8 height 8
click at [14, 137] on div at bounding box center [17, 137] width 6 height 6
click at [405, 277] on icon at bounding box center [408, 332] width 8 height 8
click at [179, 277] on div "Undo" at bounding box center [182, 331] width 28 height 11
click at [180, 277] on div "Undo" at bounding box center [186, 331] width 12 height 5
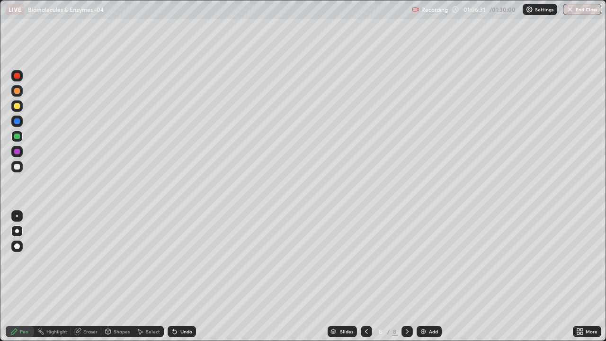
click at [174, 277] on div "Undo" at bounding box center [182, 331] width 28 height 11
click at [17, 165] on div at bounding box center [17, 167] width 6 height 6
click at [184, 277] on div "Undo" at bounding box center [186, 331] width 12 height 5
click at [183, 277] on div "Undo" at bounding box center [186, 331] width 12 height 5
click at [75, 277] on icon at bounding box center [77, 332] width 6 height 6
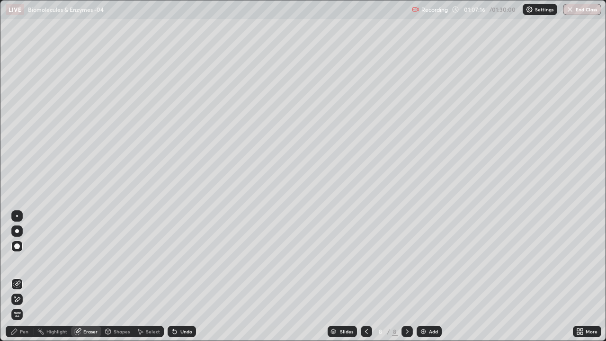
click at [16, 277] on icon at bounding box center [14, 332] width 8 height 8
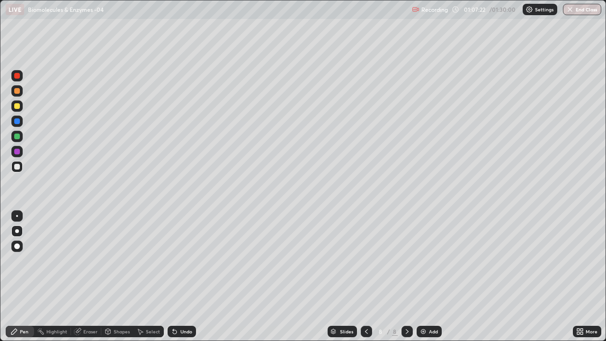
click at [17, 135] on div at bounding box center [17, 137] width 6 height 6
click at [41, 277] on circle at bounding box center [41, 329] width 1 height 1
click at [587, 277] on div "More" at bounding box center [592, 331] width 12 height 5
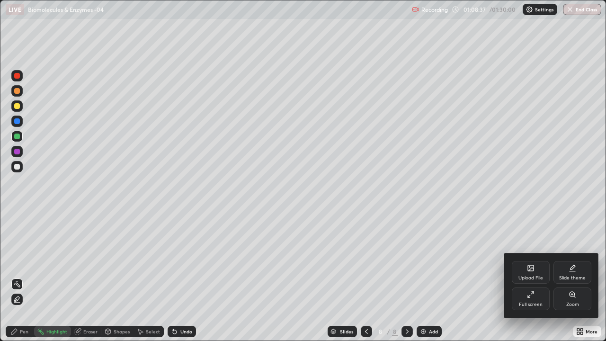
click at [528, 277] on div "Full screen" at bounding box center [531, 299] width 38 height 23
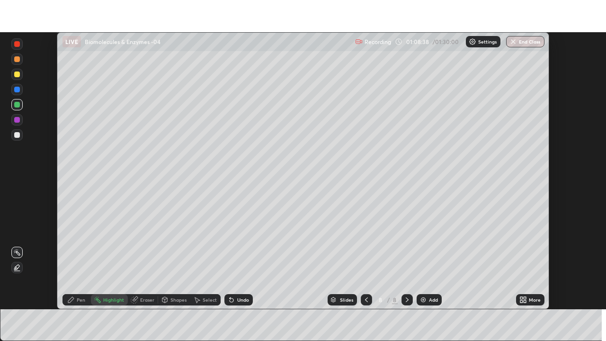
scroll to position [47090, 46760]
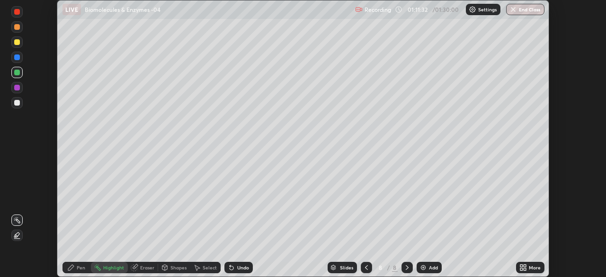
click at [525, 266] on icon at bounding box center [525, 266] width 2 height 2
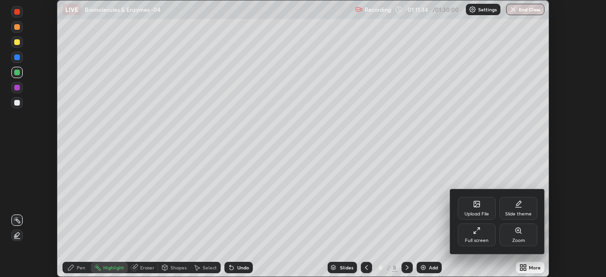
click at [472, 235] on div "Full screen" at bounding box center [477, 235] width 38 height 23
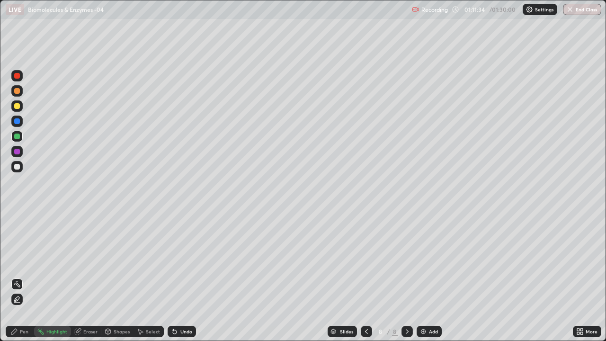
scroll to position [341, 606]
click at [429, 277] on div "Add" at bounding box center [429, 331] width 25 height 11
click at [12, 123] on div at bounding box center [16, 121] width 11 height 11
click at [18, 105] on div at bounding box center [17, 106] width 6 height 6
click at [21, 277] on div "Pen" at bounding box center [24, 331] width 9 height 5
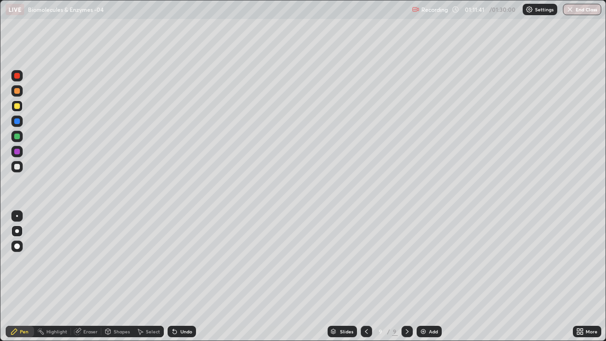
click at [17, 249] on div at bounding box center [17, 246] width 6 height 6
click at [12, 137] on div at bounding box center [16, 136] width 11 height 11
click at [14, 169] on div at bounding box center [16, 166] width 11 height 11
click at [17, 107] on div at bounding box center [17, 106] width 6 height 6
click at [183, 277] on div "Undo" at bounding box center [186, 331] width 12 height 5
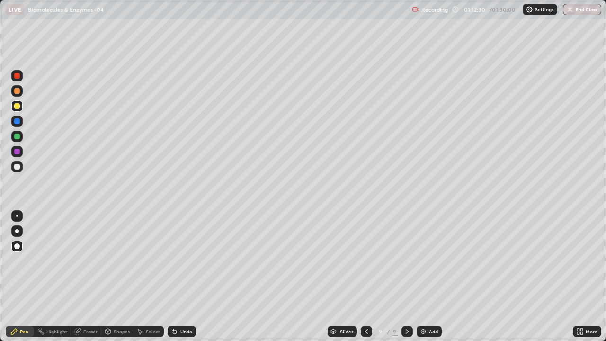
click at [17, 120] on div at bounding box center [17, 121] width 6 height 6
click at [14, 134] on div at bounding box center [16, 136] width 11 height 11
click at [17, 122] on div at bounding box center [17, 121] width 6 height 6
click at [82, 277] on div "Eraser" at bounding box center [86, 331] width 30 height 11
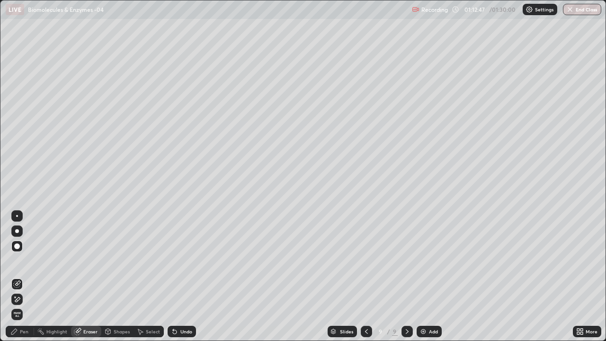
click at [18, 277] on icon at bounding box center [14, 332] width 8 height 8
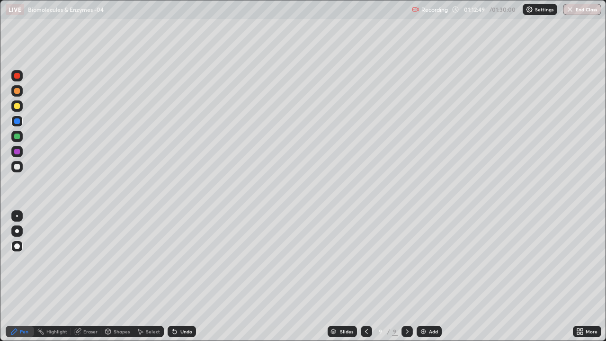
click at [15, 108] on div at bounding box center [16, 105] width 11 height 11
click at [12, 148] on div at bounding box center [16, 151] width 11 height 11
click at [584, 10] on button "End Class" at bounding box center [582, 9] width 38 height 11
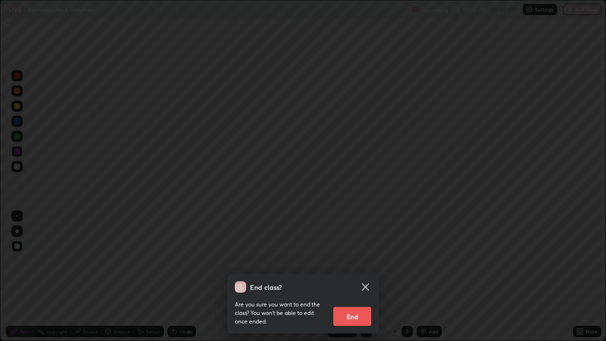
click at [356, 277] on button "End" at bounding box center [352, 316] width 38 height 19
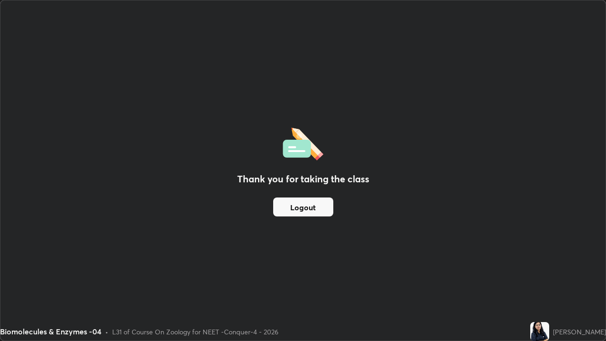
click at [285, 226] on div "Thank you for taking the class Logout" at bounding box center [302, 170] width 605 height 340
click at [297, 208] on button "Logout" at bounding box center [303, 207] width 60 height 19
